Goal: Browse casually

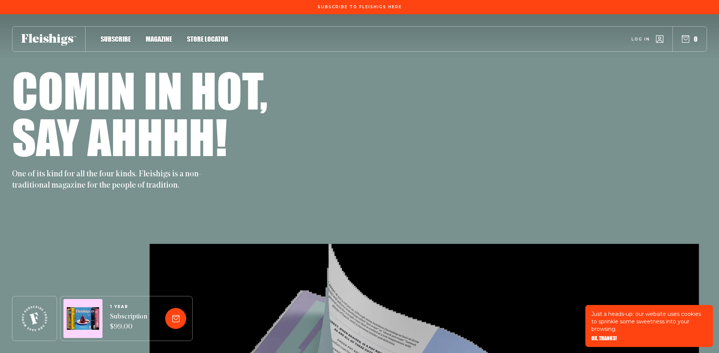
scroll to position [1680, 0]
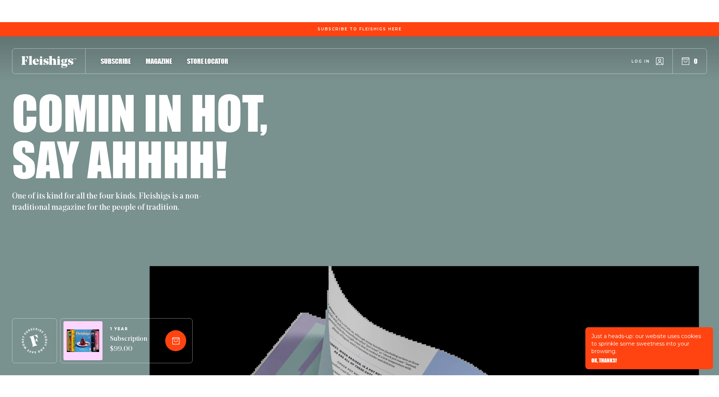
scroll to position [1680, 0]
